Goal: Navigation & Orientation: Find specific page/section

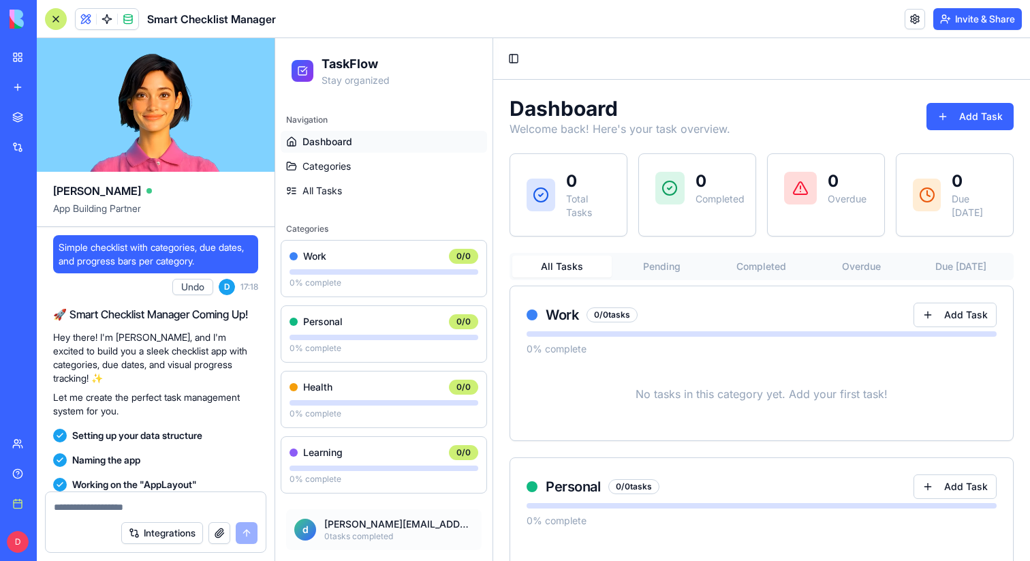
click at [20, 57] on link "My workspace" at bounding box center [31, 57] width 55 height 27
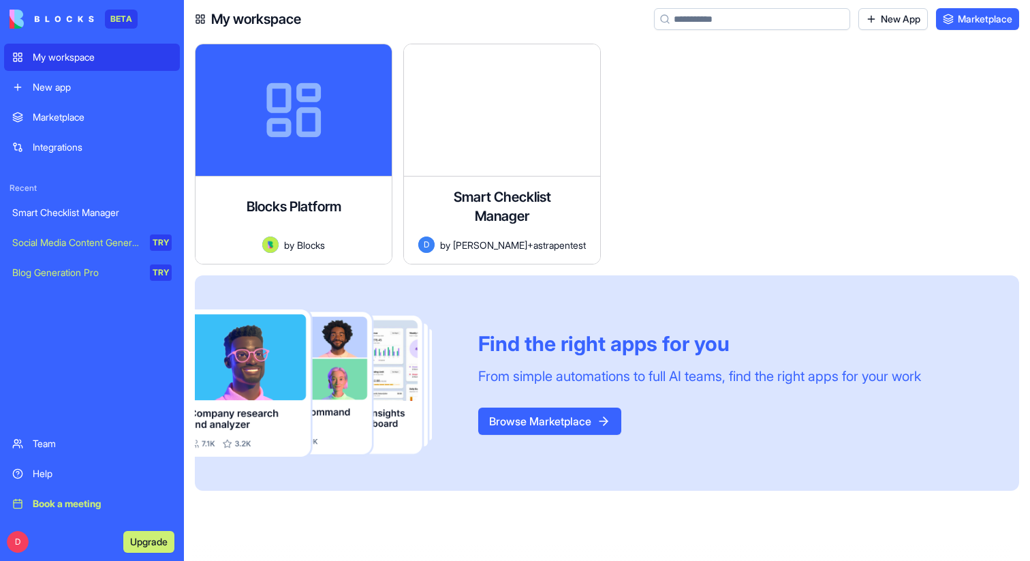
click at [72, 440] on div "Team" at bounding box center [102, 444] width 139 height 14
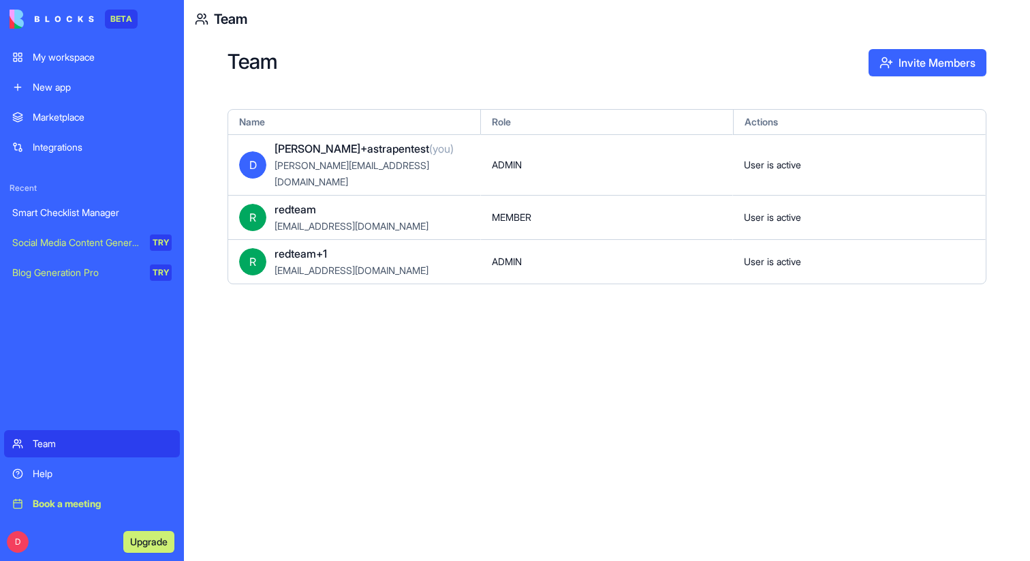
click at [403, 405] on div "Team Invite Members Name Role Actions D dan+astrapentest (you) dan+astrapentest…" at bounding box center [607, 299] width 846 height 523
click at [72, 62] on div "My workspace" at bounding box center [102, 57] width 139 height 14
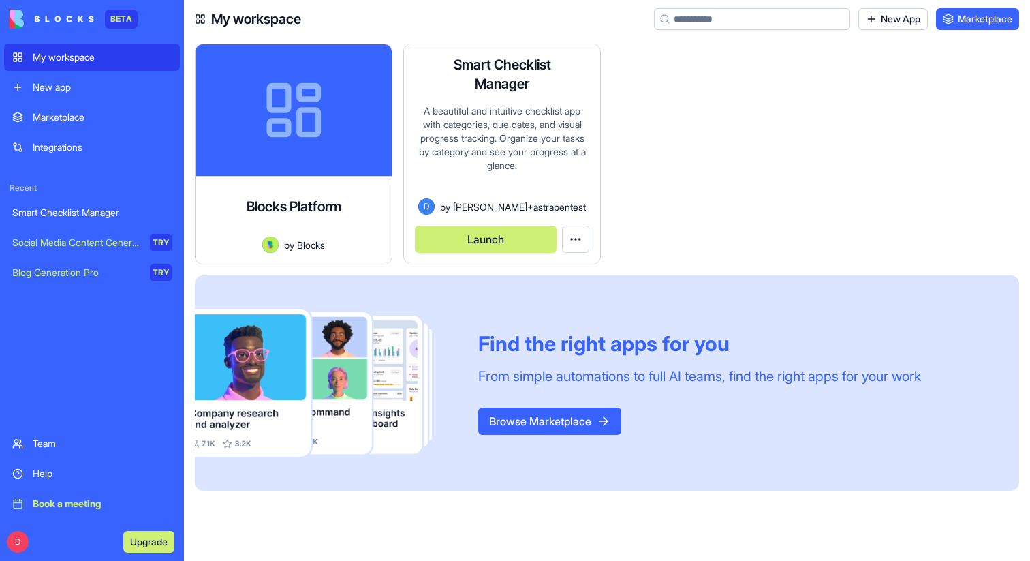
click at [519, 198] on div "D by dan+astrapentest" at bounding box center [502, 206] width 174 height 16
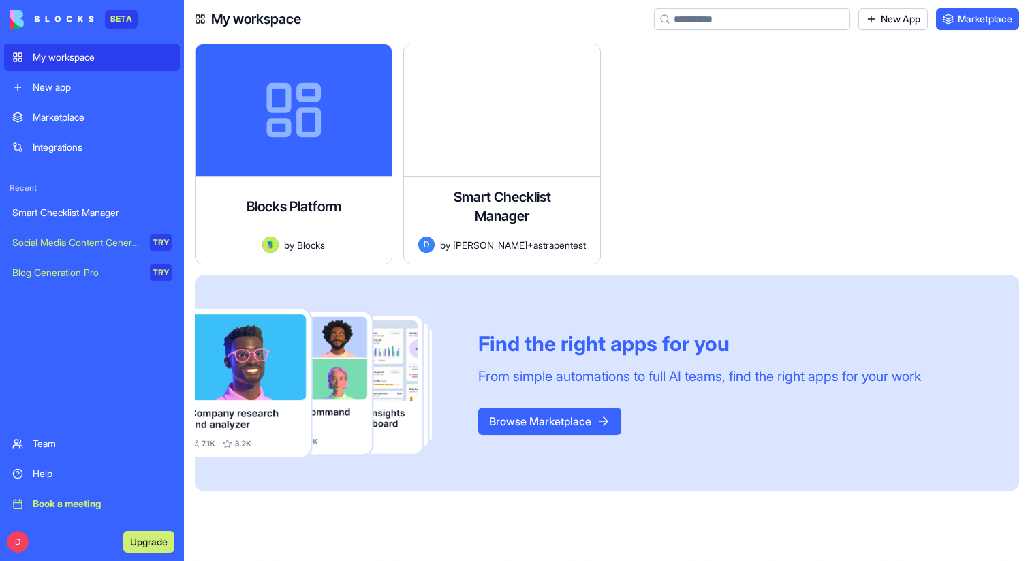
click at [721, 156] on div at bounding box center [716, 160] width 208 height 232
